Goal: Task Accomplishment & Management: Manage account settings

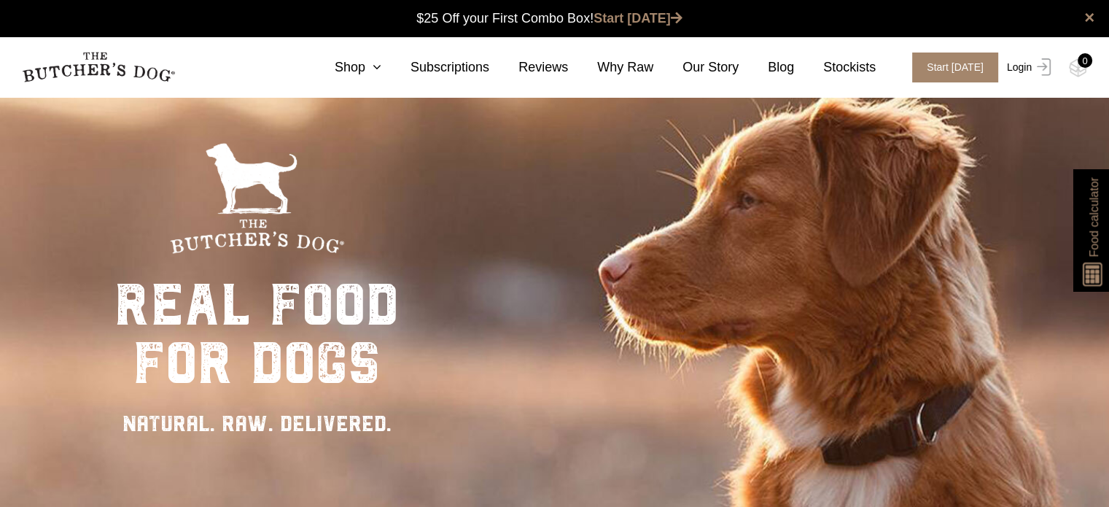
click at [1025, 68] on link "Login" at bounding box center [1026, 67] width 47 height 30
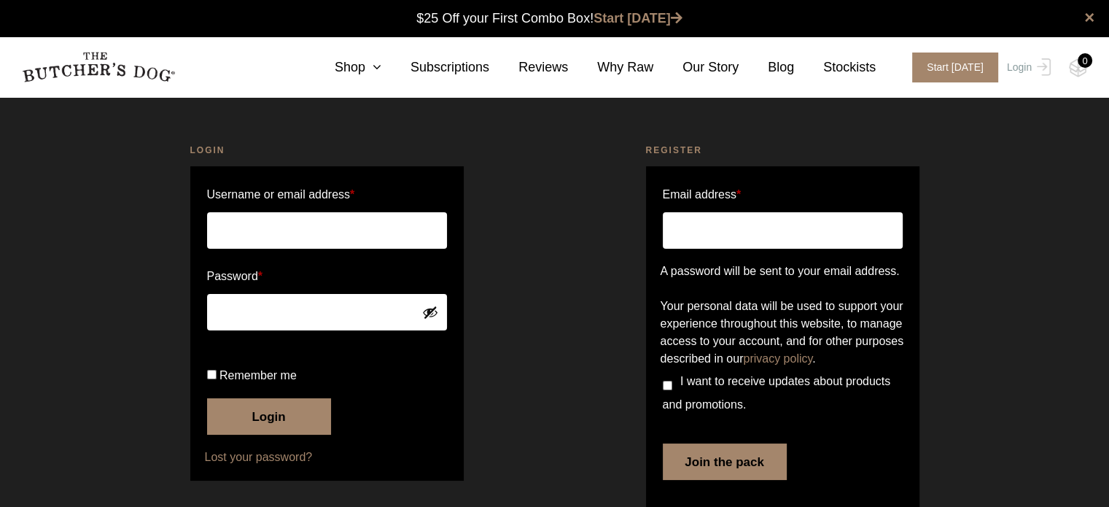
click at [312, 230] on input "Username or email address *" at bounding box center [327, 230] width 240 height 36
type input "CSPOSARI@BIGPOND.COM"
click at [212, 379] on input "Remember me" at bounding box center [211, 374] width 9 height 9
checkbox input "true"
click at [282, 434] on button "Login" at bounding box center [269, 416] width 124 height 36
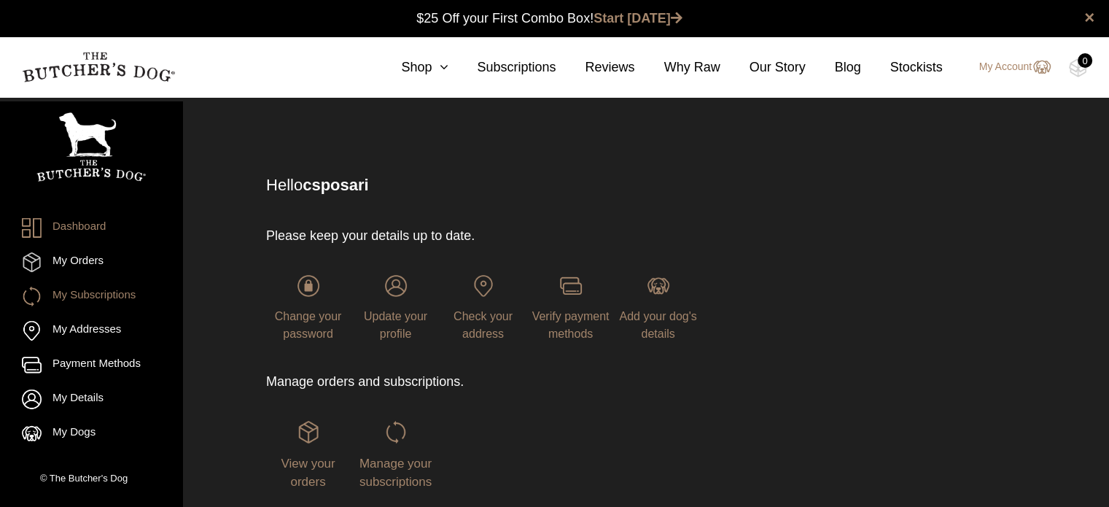
click at [108, 295] on link "My Subscriptions" at bounding box center [91, 296] width 138 height 20
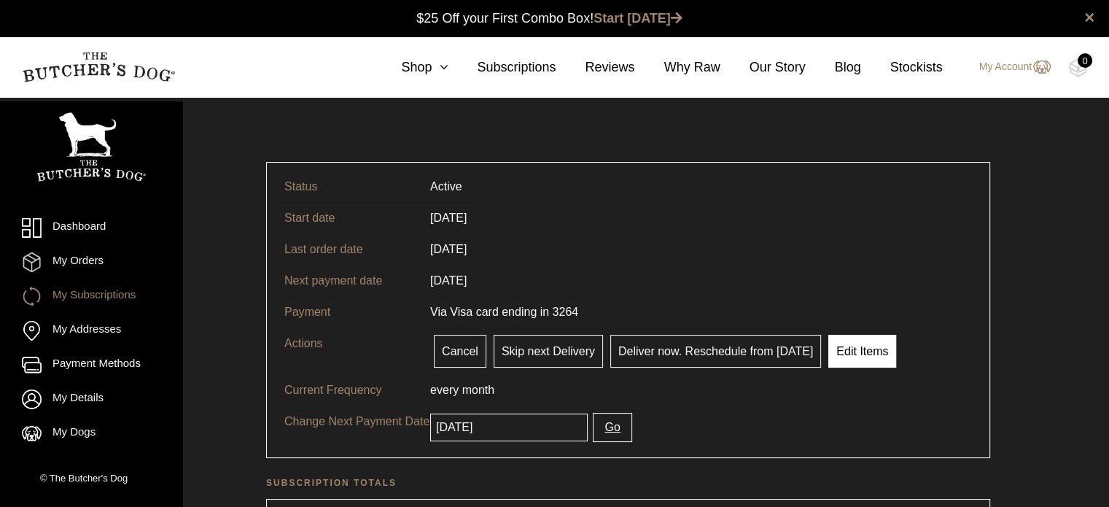
click at [860, 343] on link "Edit Items" at bounding box center [862, 351] width 68 height 33
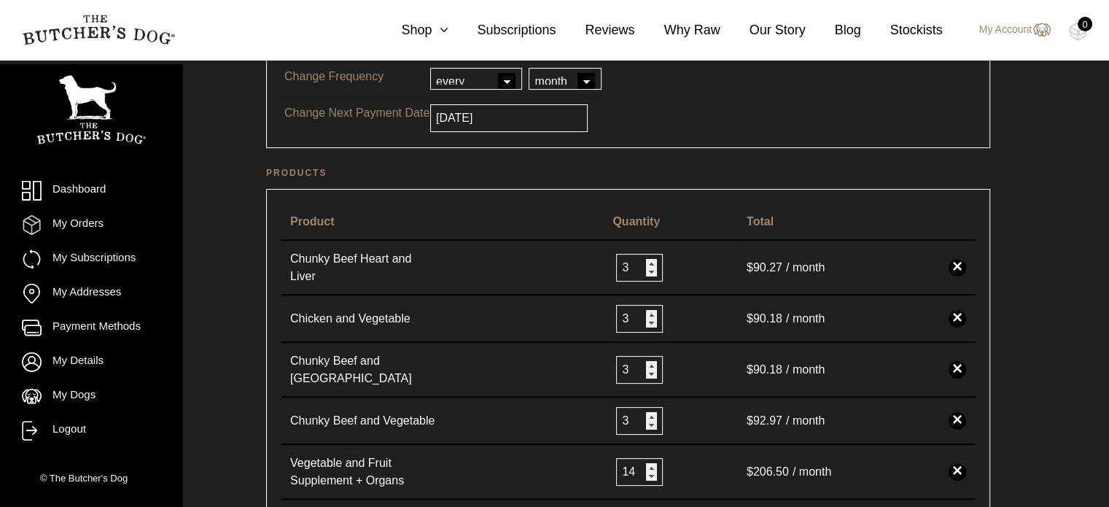
scroll to position [219, 0]
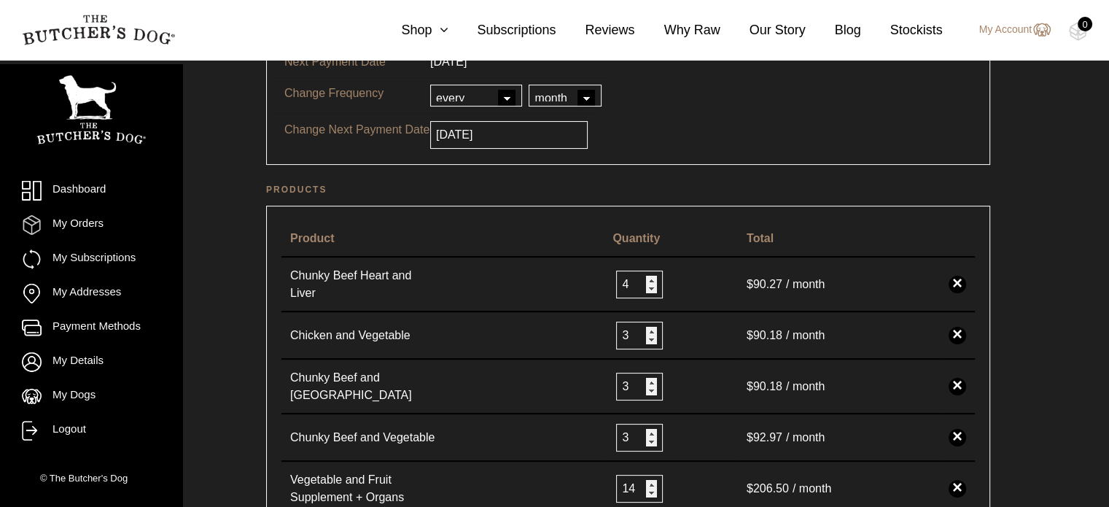
type input "4"
click at [645, 270] on input "4" at bounding box center [639, 284] width 47 height 28
type input "4"
click at [648, 424] on input "4" at bounding box center [639, 438] width 47 height 28
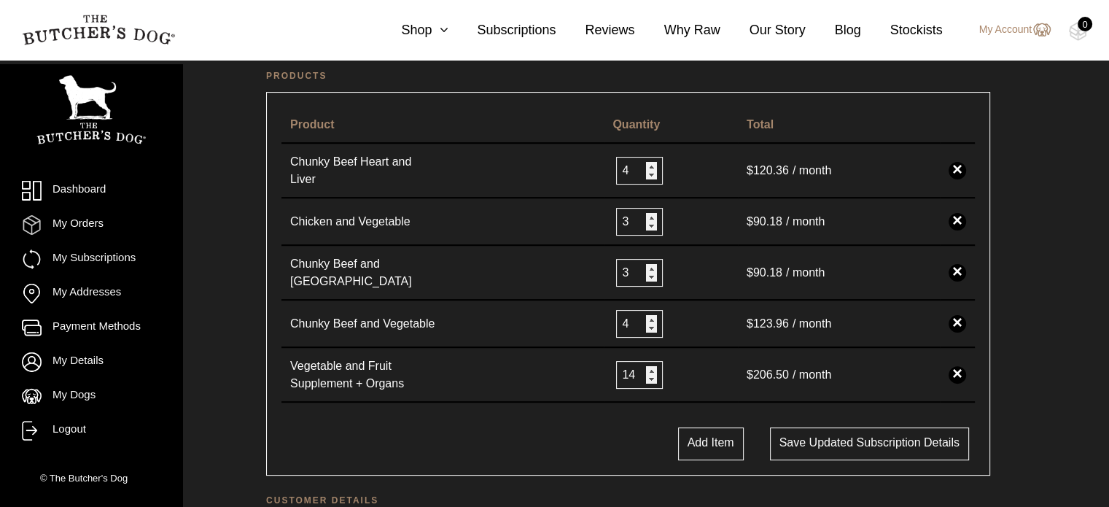
scroll to position [292, 0]
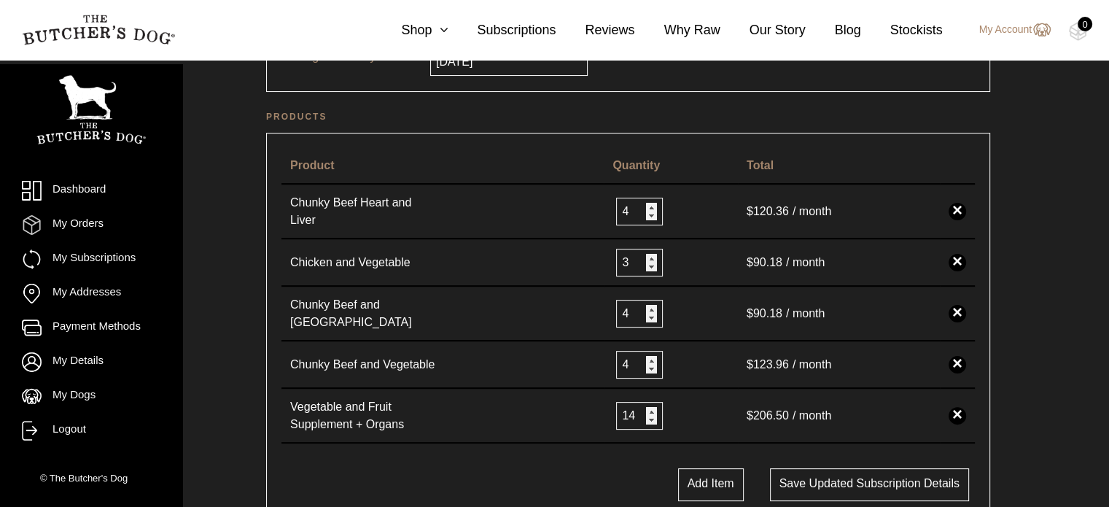
type input "4"
click at [648, 300] on input "4" at bounding box center [639, 314] width 47 height 28
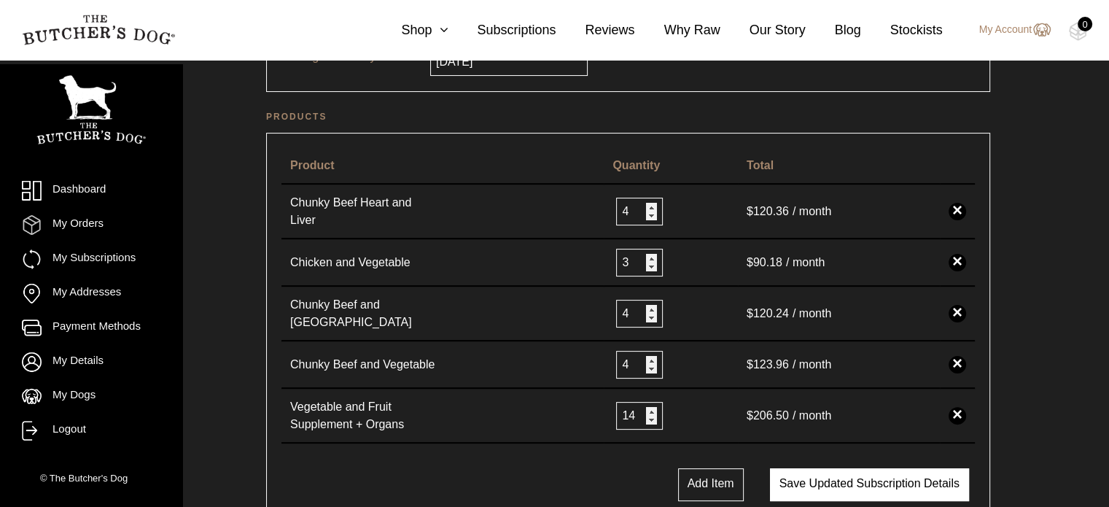
click at [869, 468] on button "Save updated subscription details" at bounding box center [869, 484] width 199 height 33
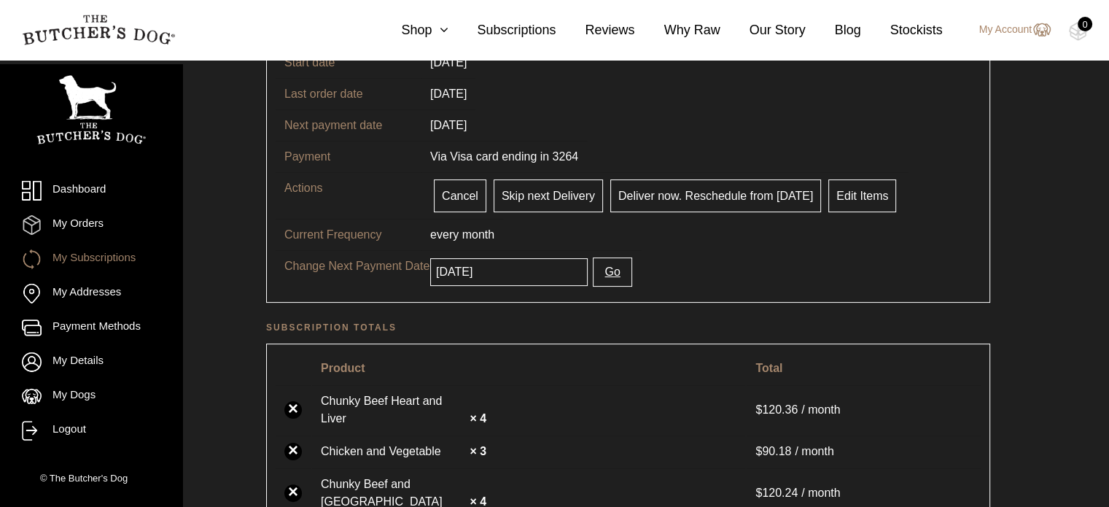
scroll to position [292, 0]
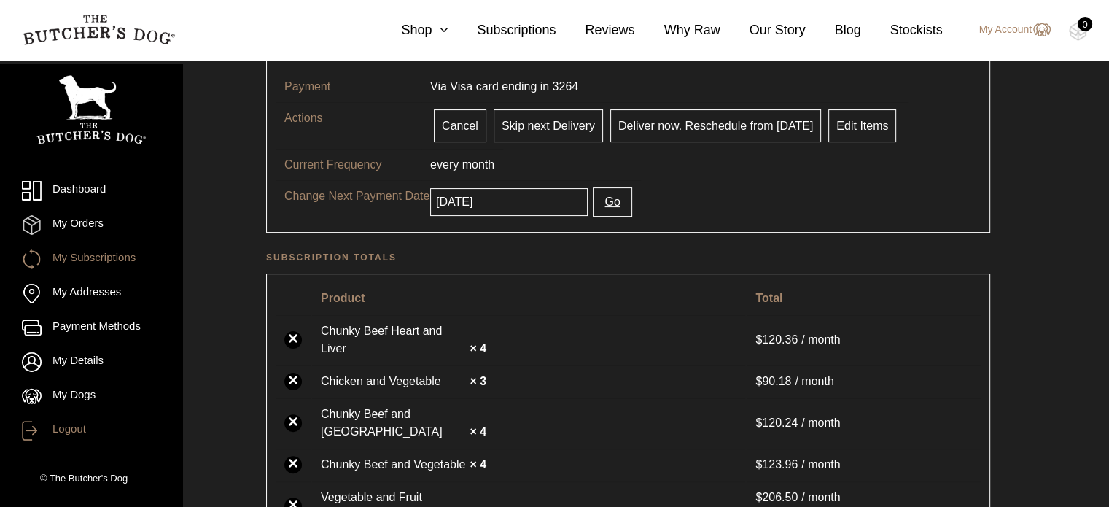
click at [74, 426] on link "Logout" at bounding box center [91, 431] width 138 height 20
